Goal: Transaction & Acquisition: Purchase product/service

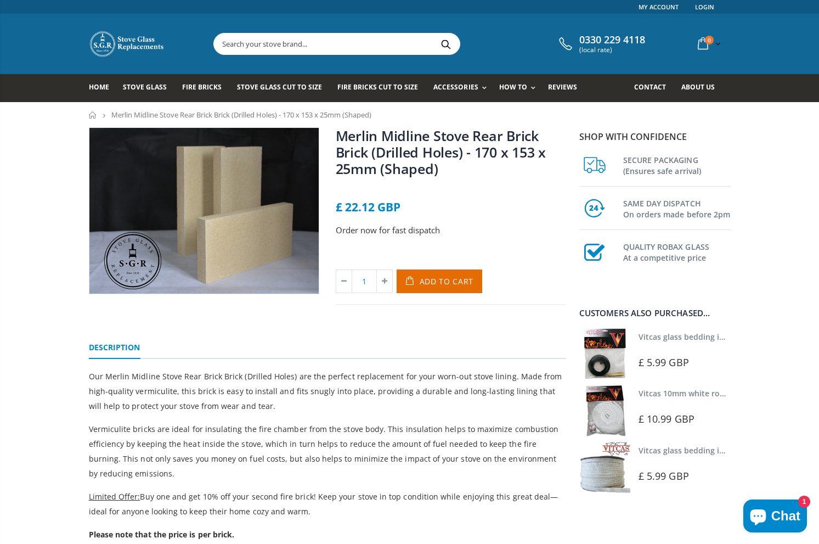
click at [325, 47] on input "text" at bounding box center [398, 43] width 369 height 21
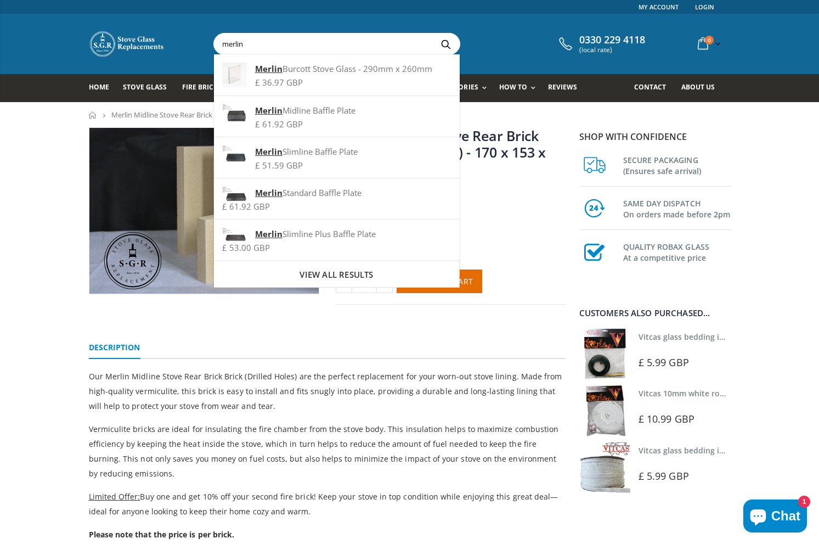
type input "merlin"
click at [434, 33] on button "Search" at bounding box center [446, 43] width 25 height 21
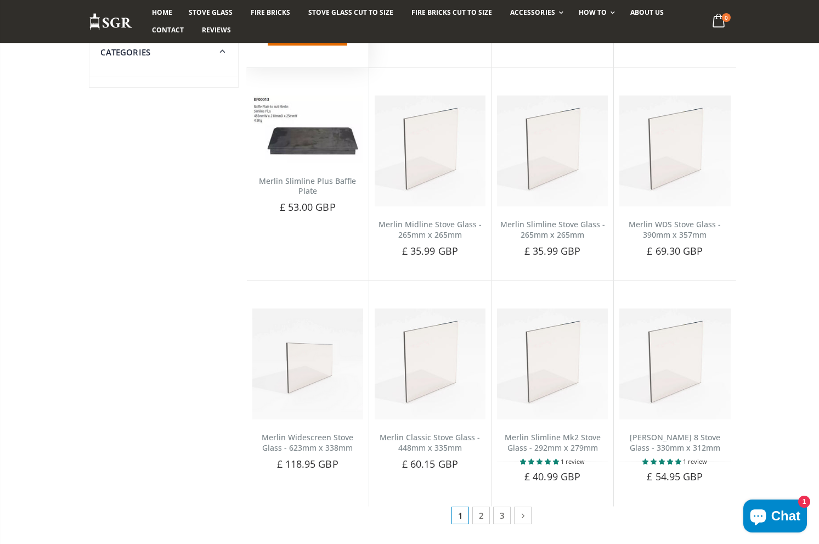
scroll to position [627, 0]
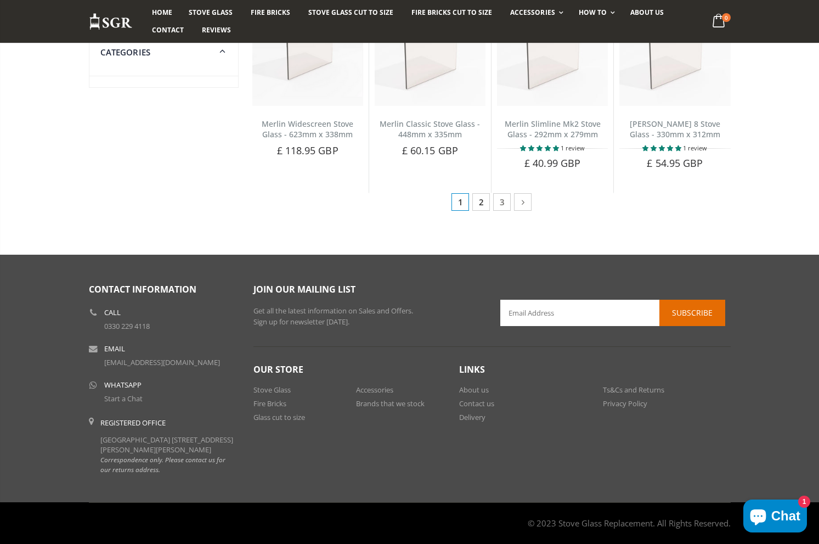
click at [484, 193] on link "2" at bounding box center [481, 202] width 18 height 18
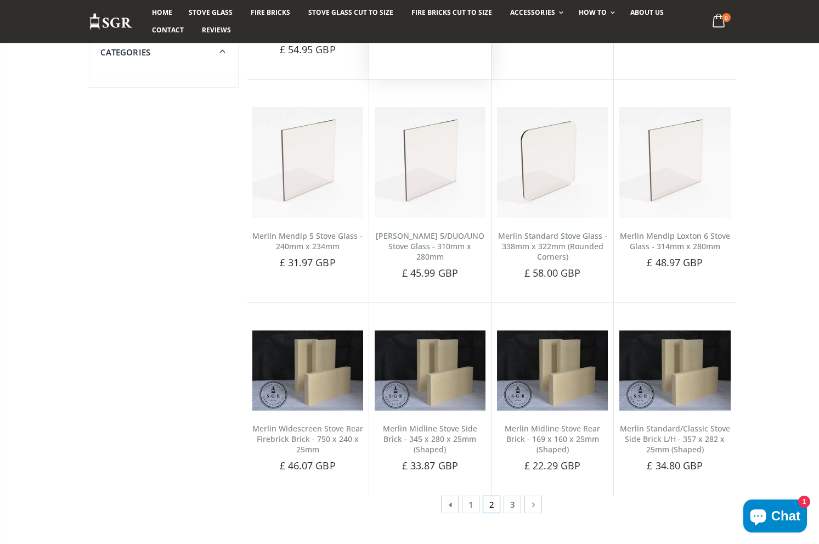
scroll to position [292, 0]
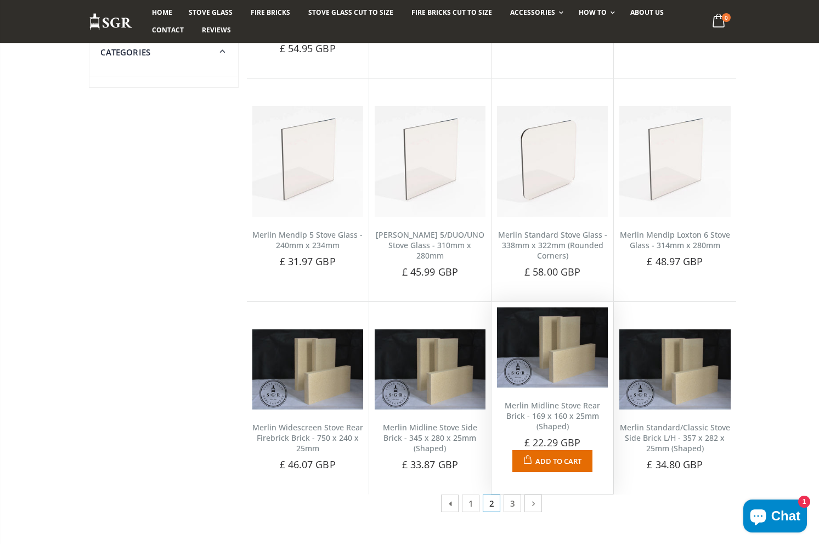
click at [534, 370] on img at bounding box center [552, 347] width 111 height 80
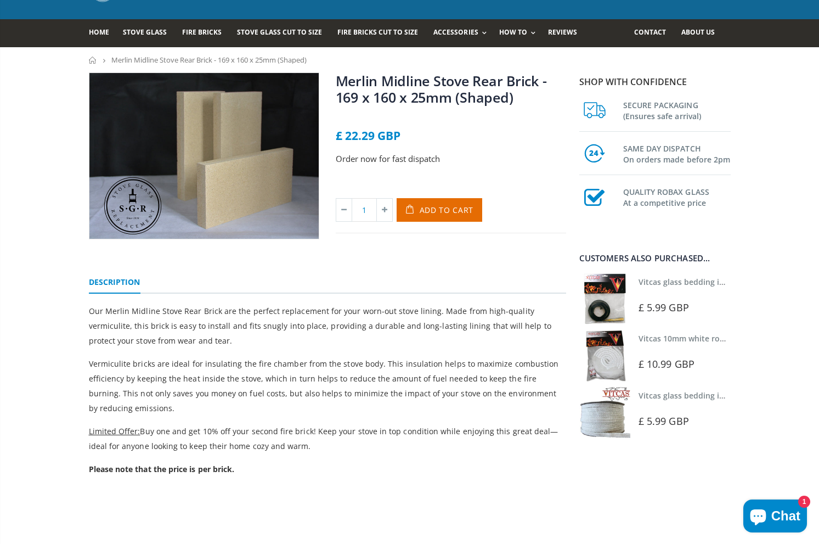
scroll to position [60, 0]
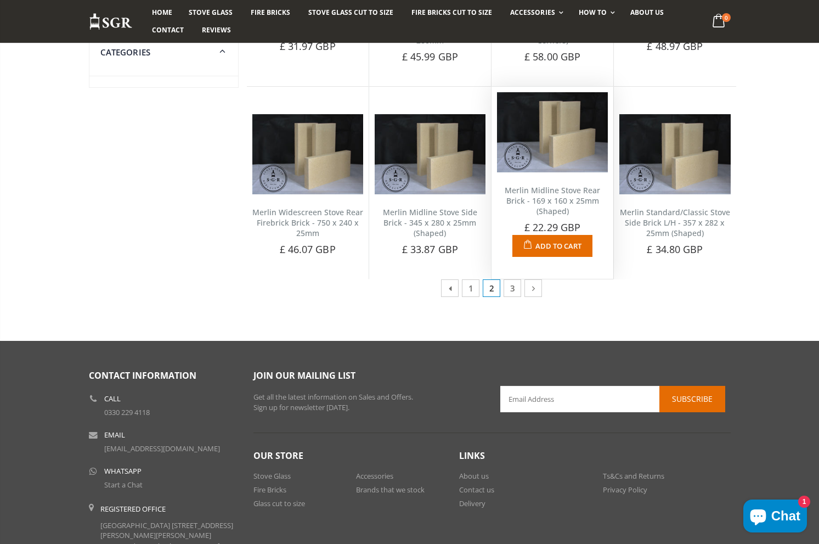
scroll to position [493, 0]
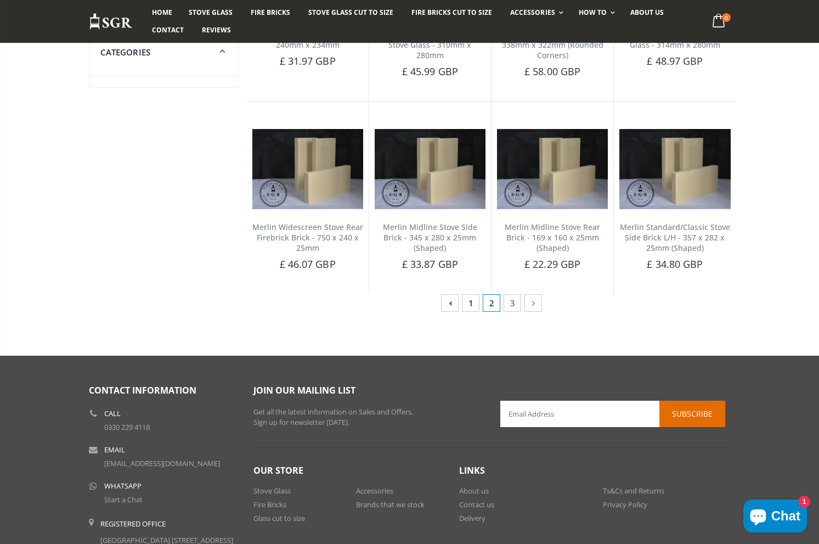
click at [465, 305] on link "1" at bounding box center [471, 303] width 18 height 18
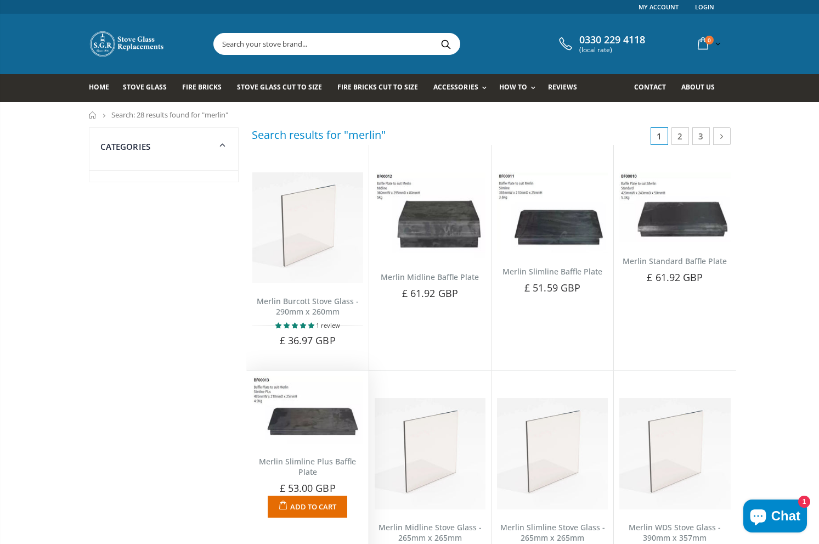
click at [309, 421] on img at bounding box center [307, 409] width 111 height 67
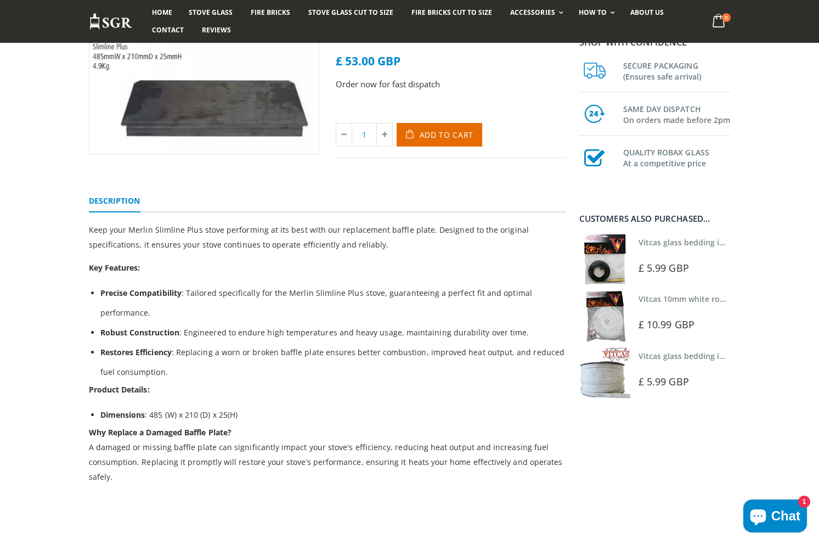
scroll to position [104, 0]
